Goal: Information Seeking & Learning: Check status

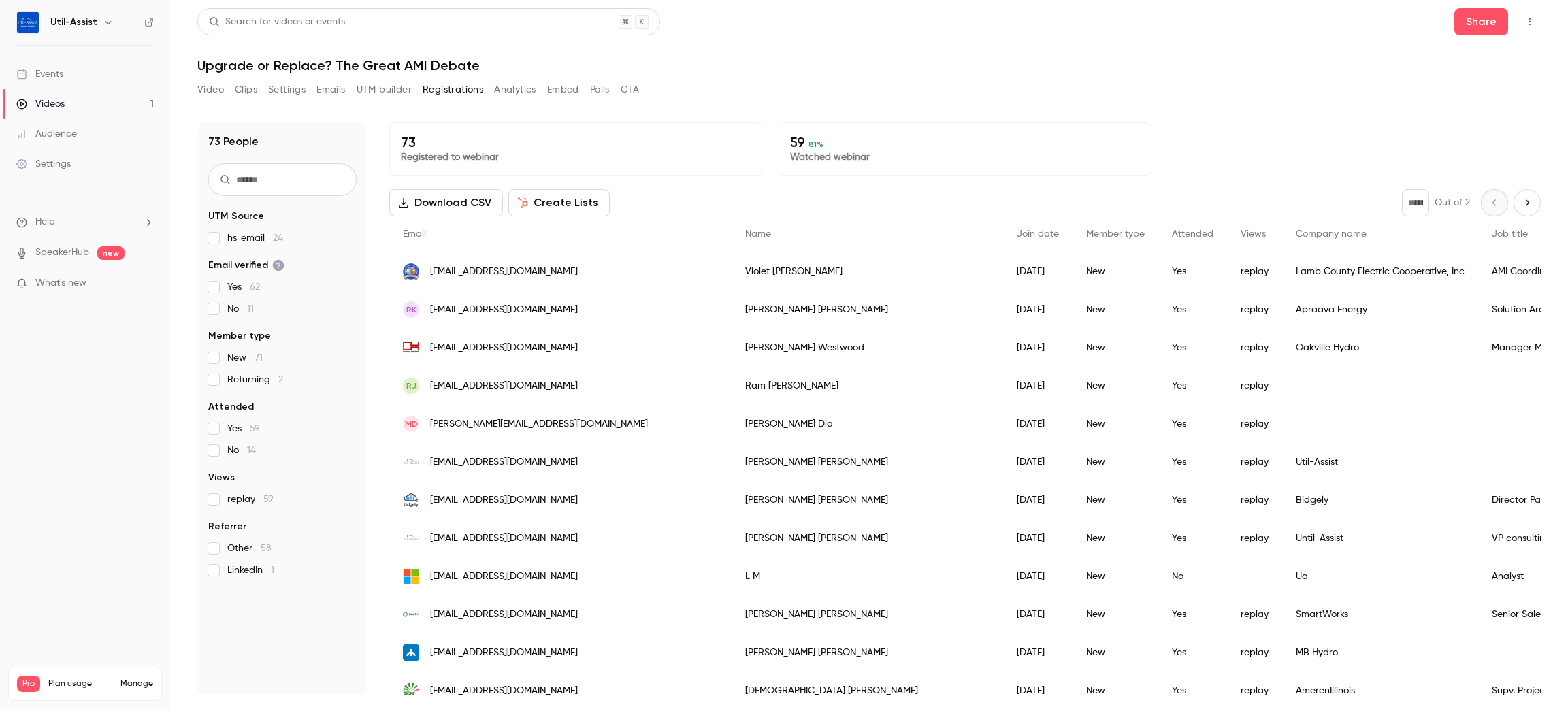
click at [338, 94] on button "Emails" at bounding box center [331, 90] width 28 height 22
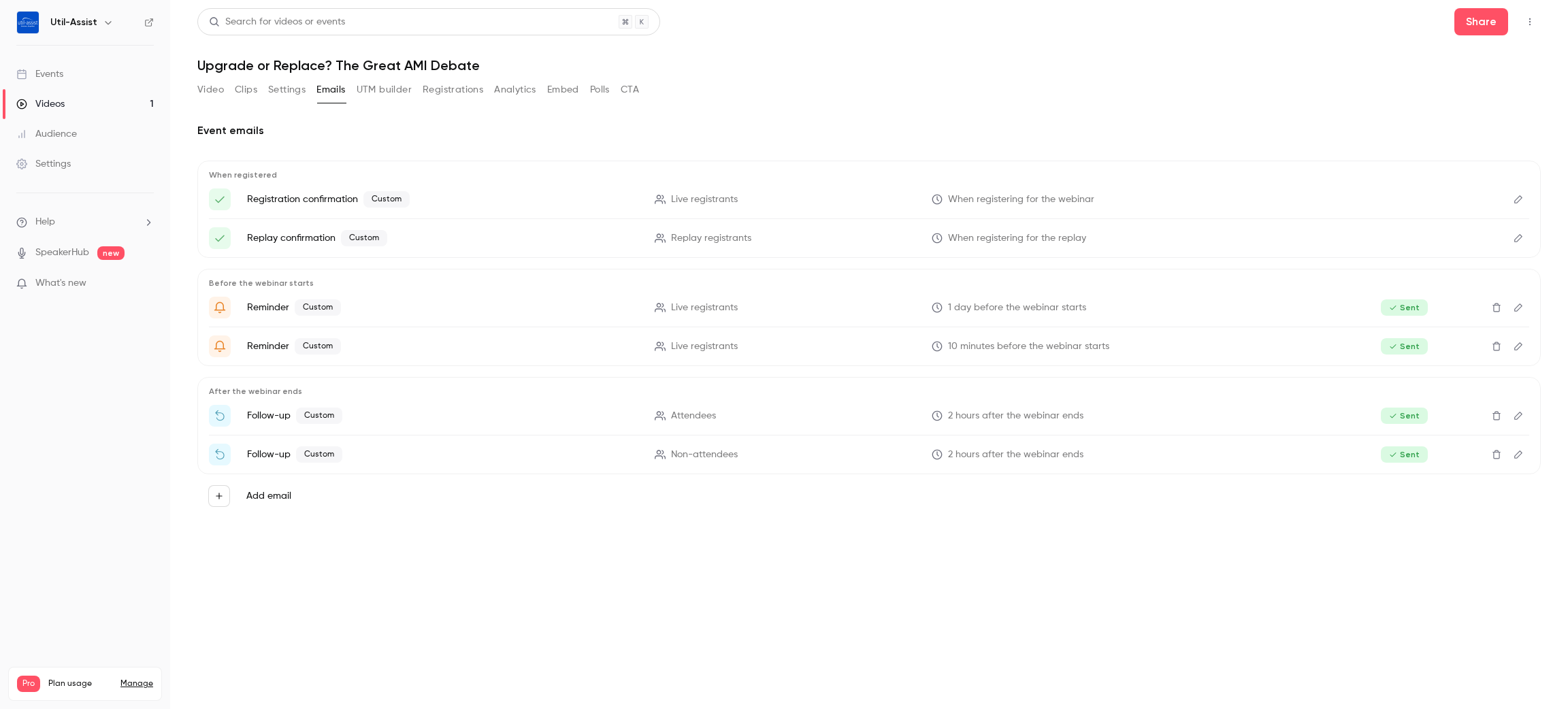
click at [108, 85] on link "Events" at bounding box center [85, 74] width 170 height 30
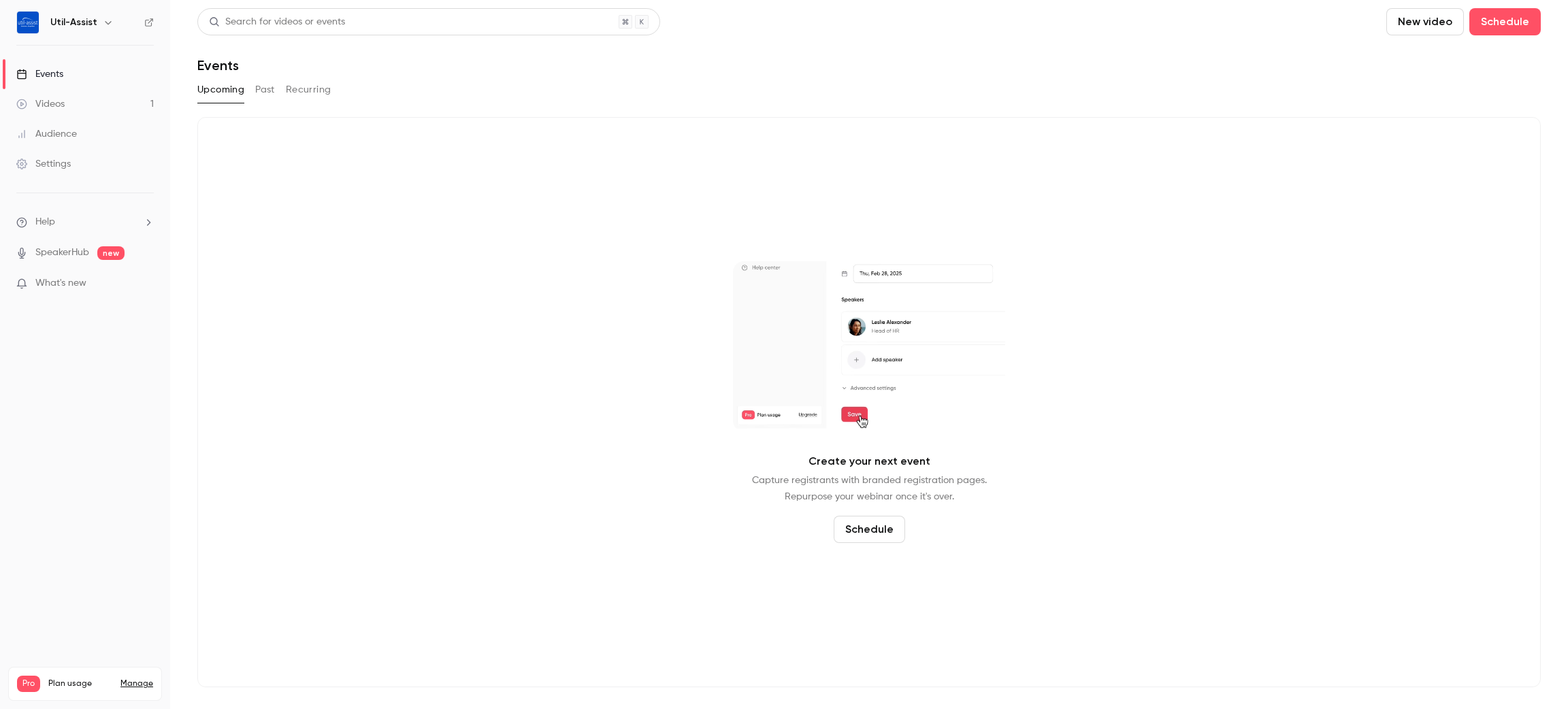
click at [267, 91] on button "Past" at bounding box center [264, 90] width 19 height 22
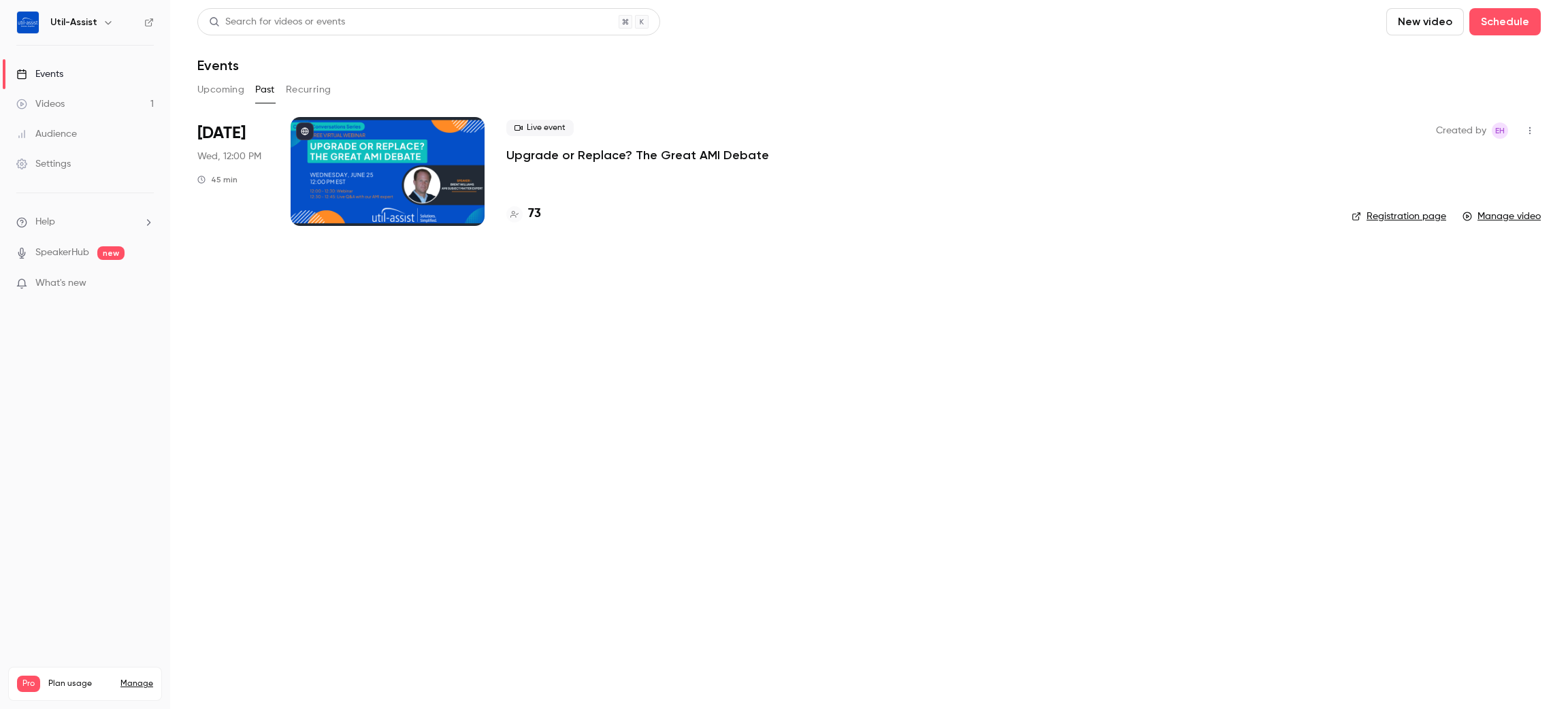
click at [843, 49] on header "Search for videos or events New video Schedule Events" at bounding box center [869, 41] width 1343 height 65
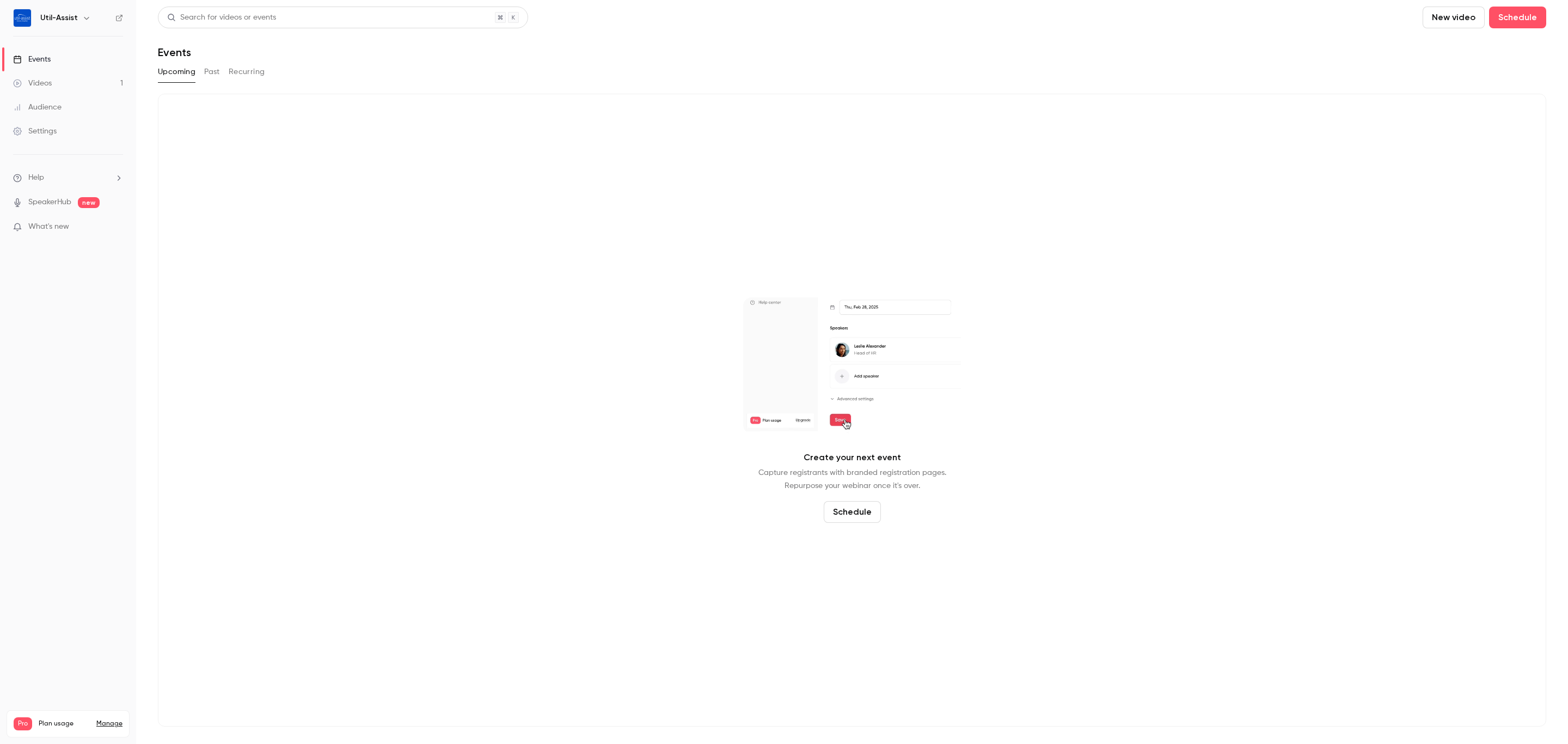
click at [212, 71] on button "Past" at bounding box center [212, 72] width 16 height 18
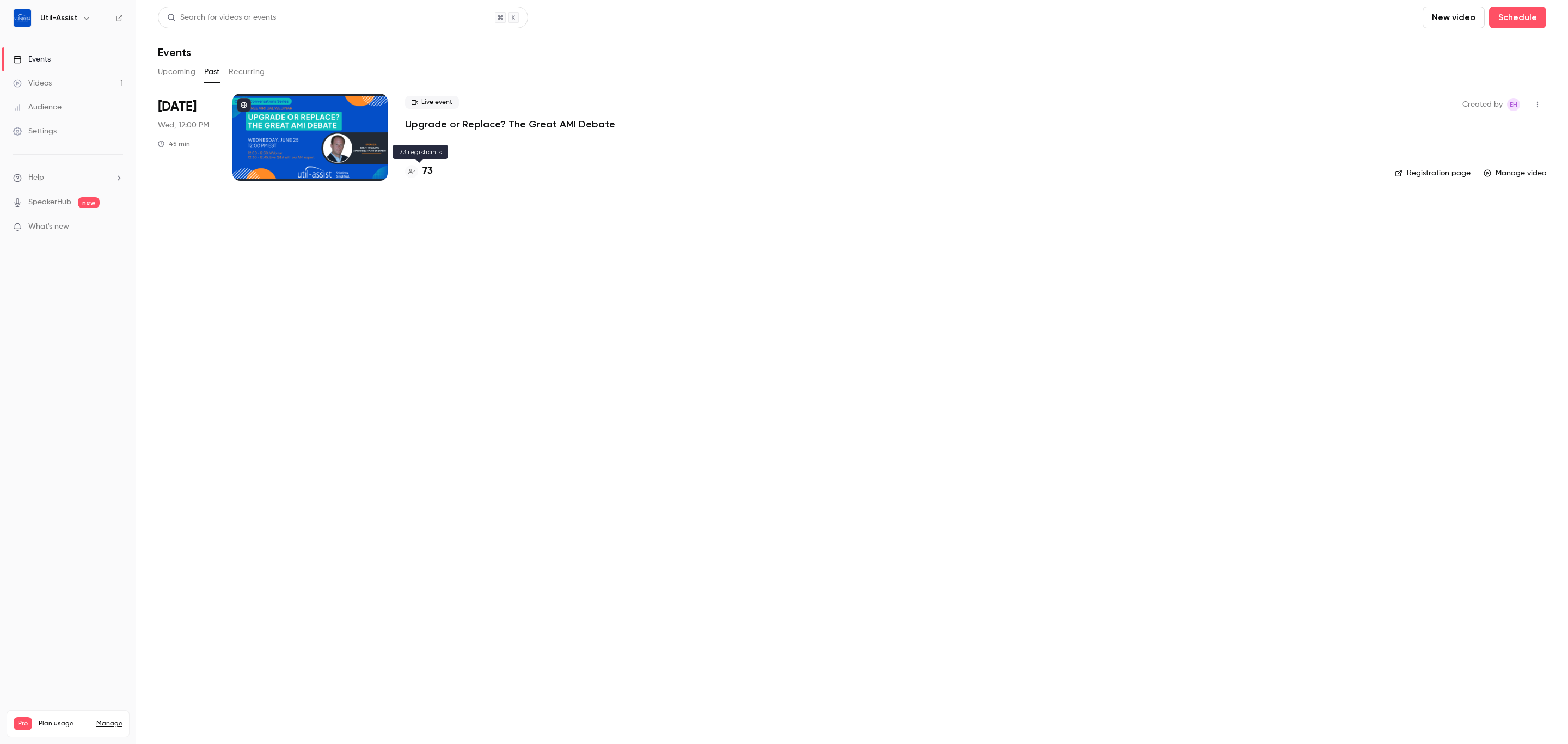
click at [428, 167] on h4 "73" at bounding box center [427, 171] width 11 height 15
